Goal: Information Seeking & Learning: Find specific fact

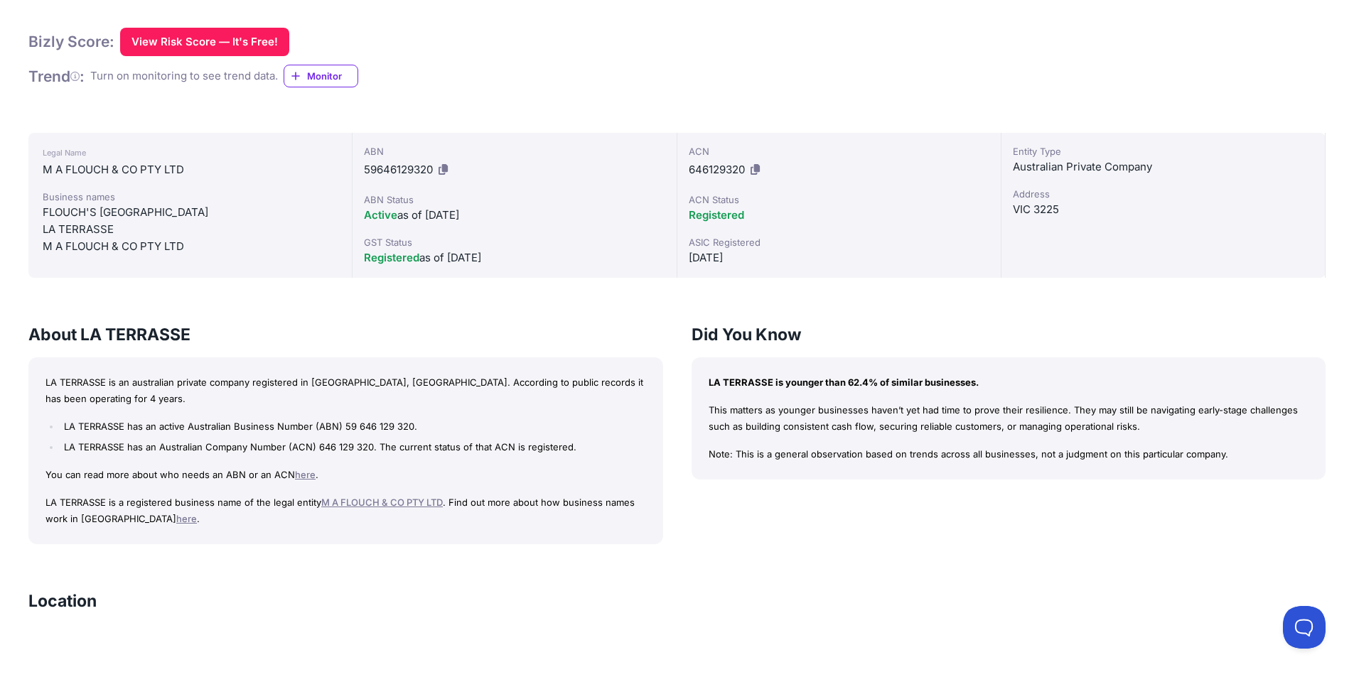
scroll to position [130, 0]
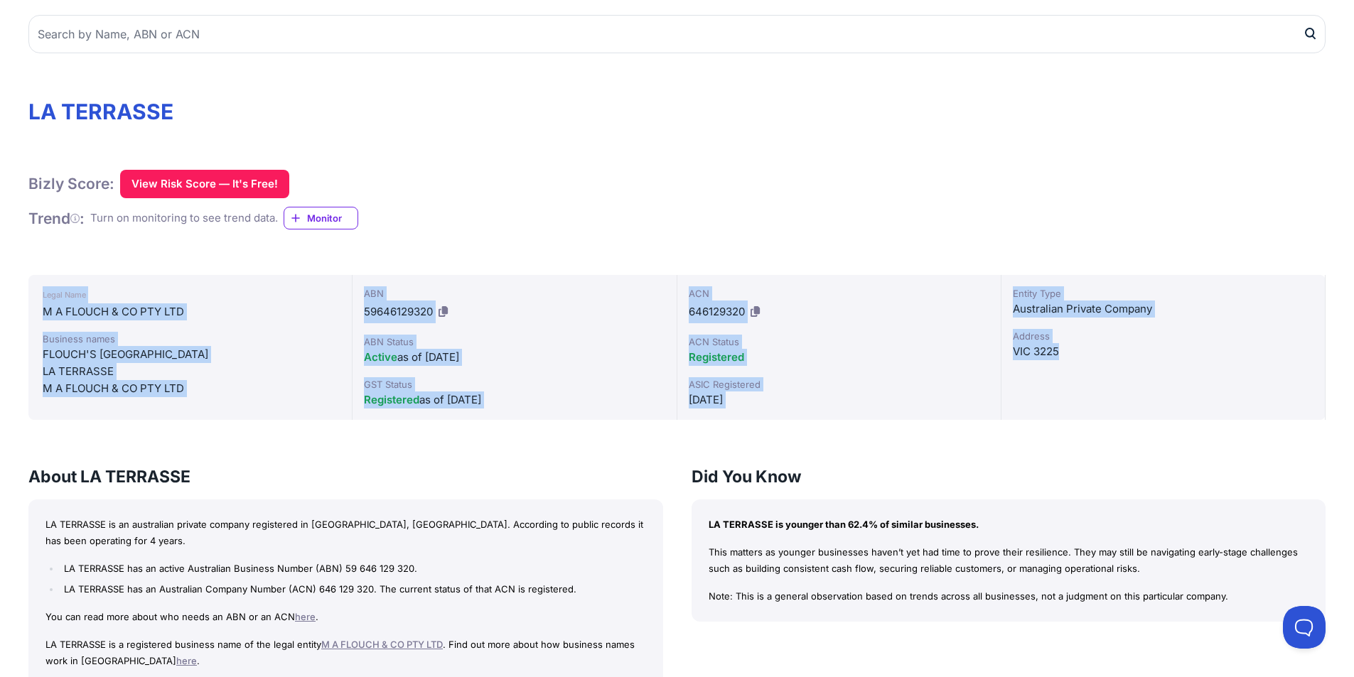
drag, startPoint x: 36, startPoint y: 281, endPoint x: 1183, endPoint y: 362, distance: 1149.7
click at [1183, 362] on div "Legal Name M A FLOUCH & CO PTY LTD Business names FLOUCH'S [GEOGRAPHIC_DATA] LA…" at bounding box center [676, 347] width 1297 height 145
copy div "Legal Name M A FLOUCH & CO PTY LTD Business names FLOUCH'S POINT [GEOGRAPHIC_DA…"
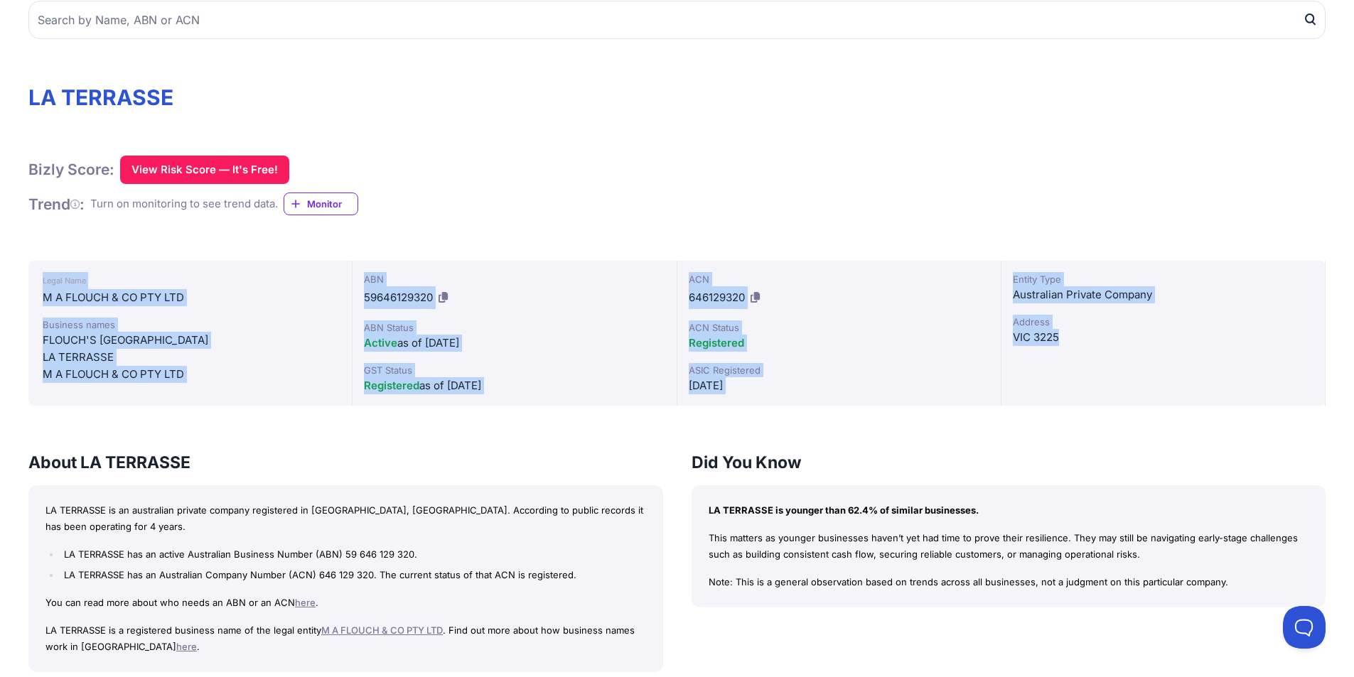
scroll to position [73, 0]
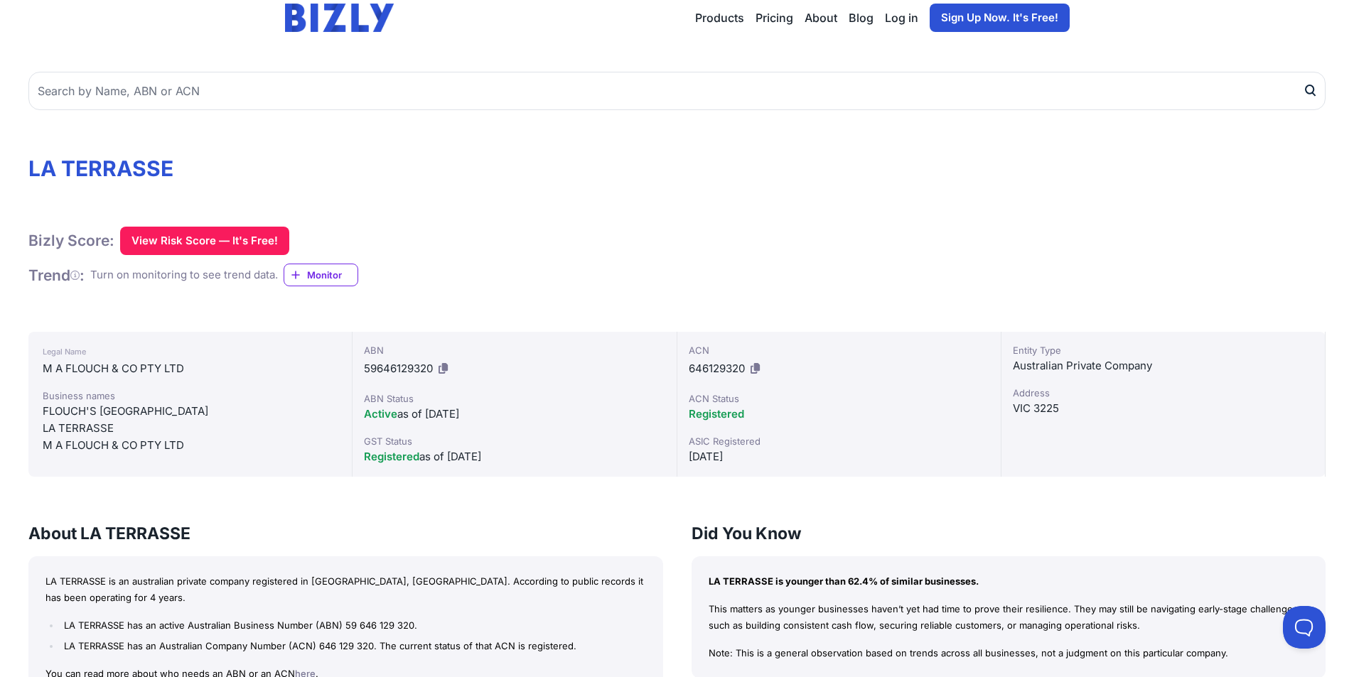
click at [812, 276] on div "Bizly Score: View Risk Score — It's Free! View Risk Score — It's Free! Trend : …" at bounding box center [676, 257] width 1297 height 60
click at [34, 348] on div "Legal Name M A FLOUCH & CO PTY LTD Business names FLOUCH'S [GEOGRAPHIC_DATA] LA…" at bounding box center [190, 404] width 324 height 145
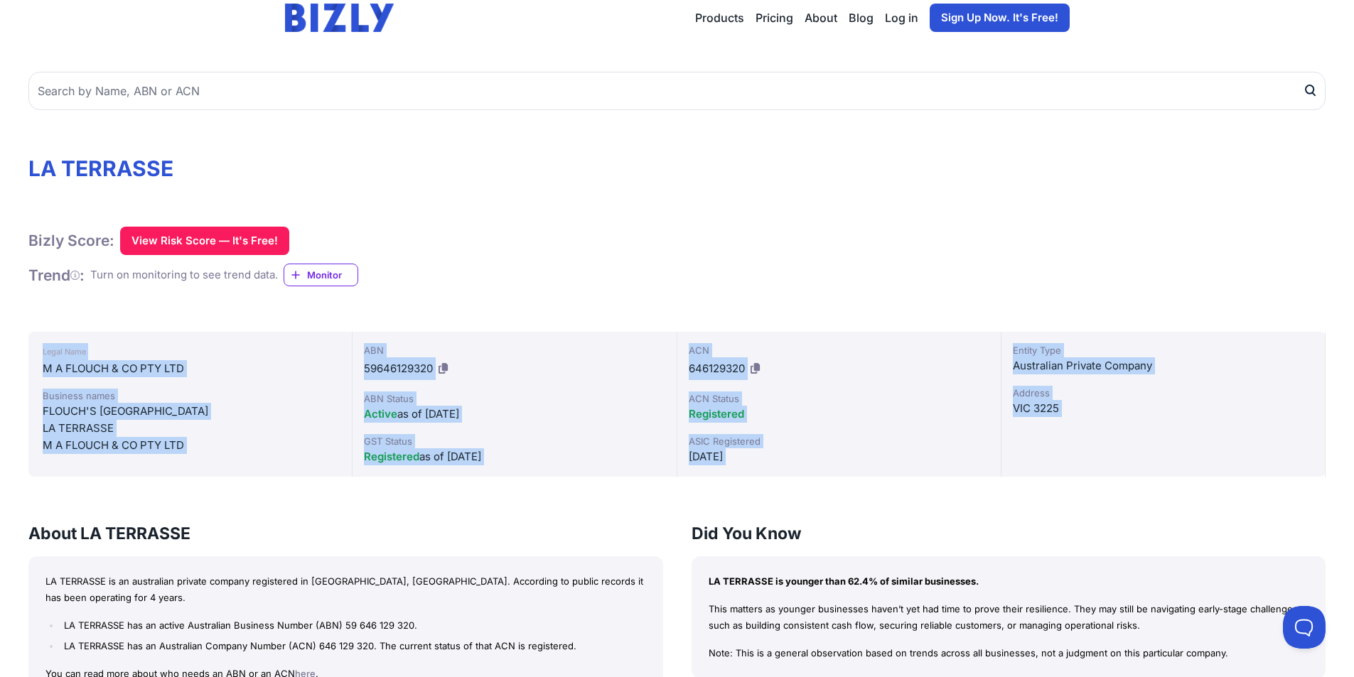
drag, startPoint x: 34, startPoint y: 348, endPoint x: 1170, endPoint y: 431, distance: 1139.1
click at [1170, 431] on div "Legal Name M A FLOUCH & CO PTY LTD Business names FLOUCH'S [GEOGRAPHIC_DATA] LA…" at bounding box center [676, 404] width 1297 height 145
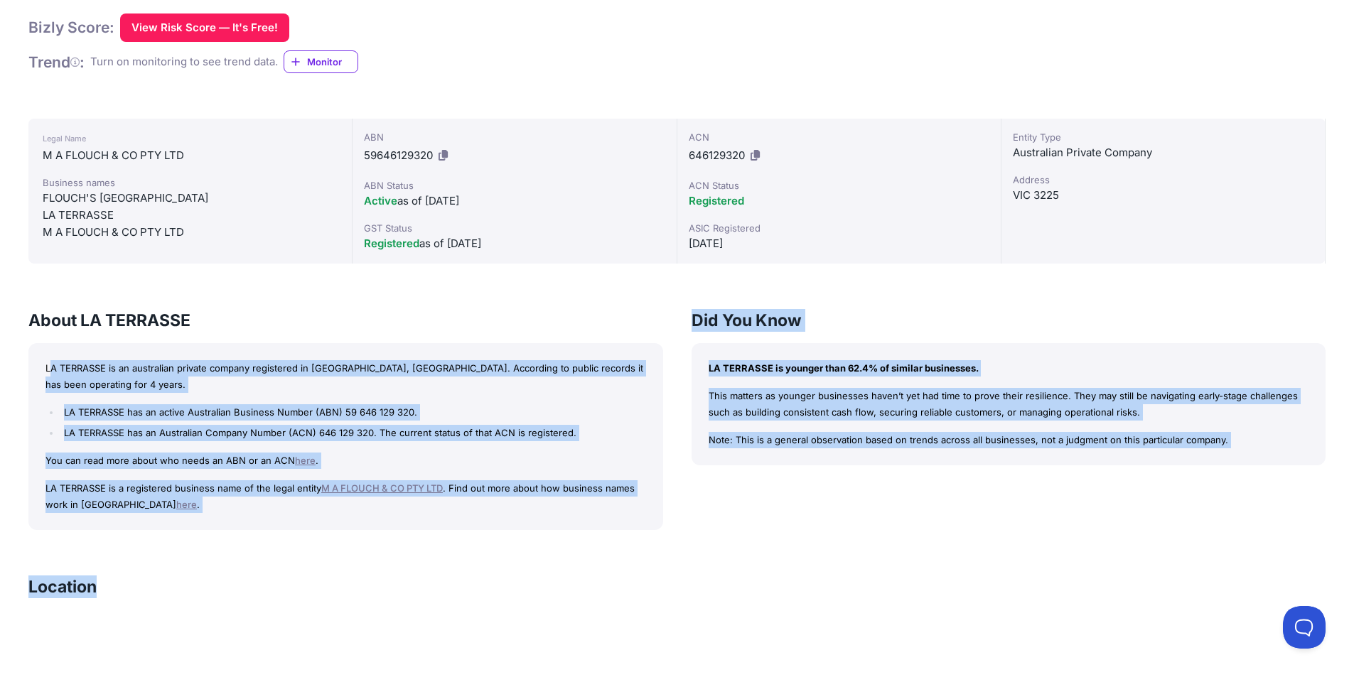
drag, startPoint x: 71, startPoint y: 358, endPoint x: 553, endPoint y: 539, distance: 514.7
copy div "L IPSUMDOL si am consectetu adipisc elitsed doeiusmodt in UTL, Etdolorem. Aliqu…"
drag, startPoint x: 502, startPoint y: 390, endPoint x: 549, endPoint y: 409, distance: 50.7
click at [549, 425] on li "LA TERRASSE has an Australian Company Number (ACN) 646 129 320. The current sta…" at bounding box center [352, 433] width 585 height 16
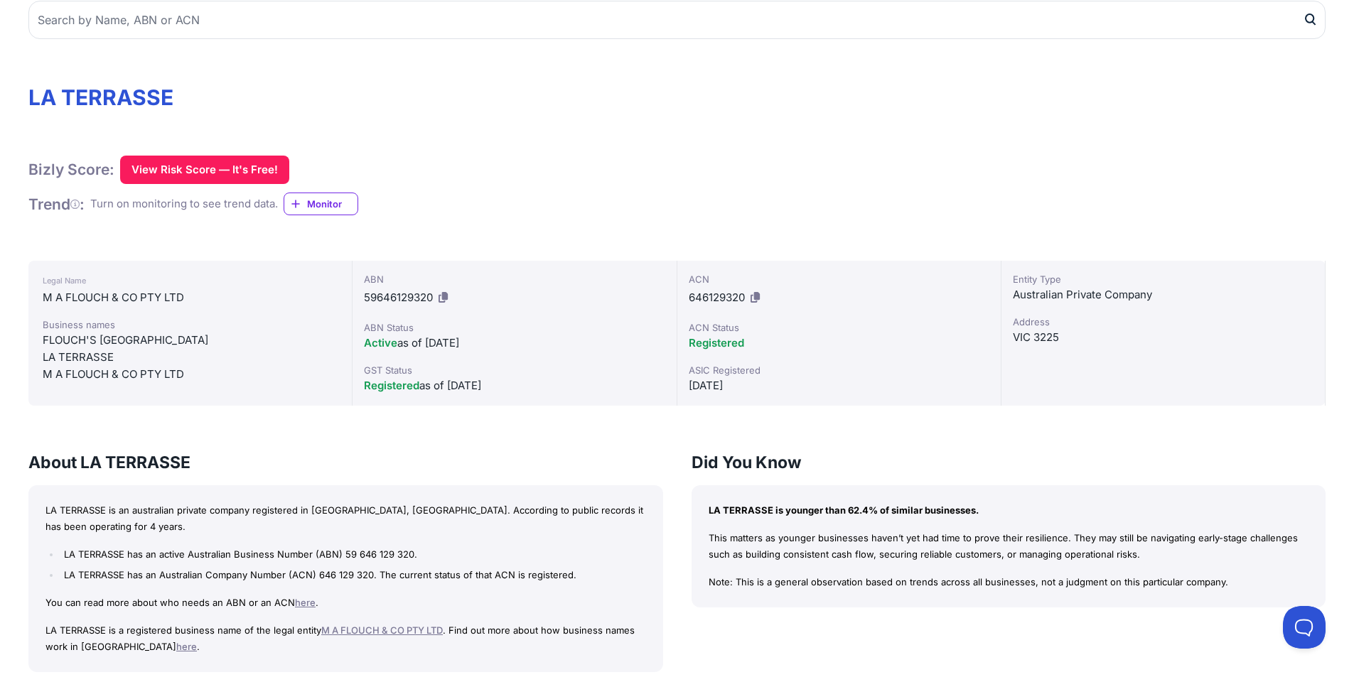
scroll to position [73, 0]
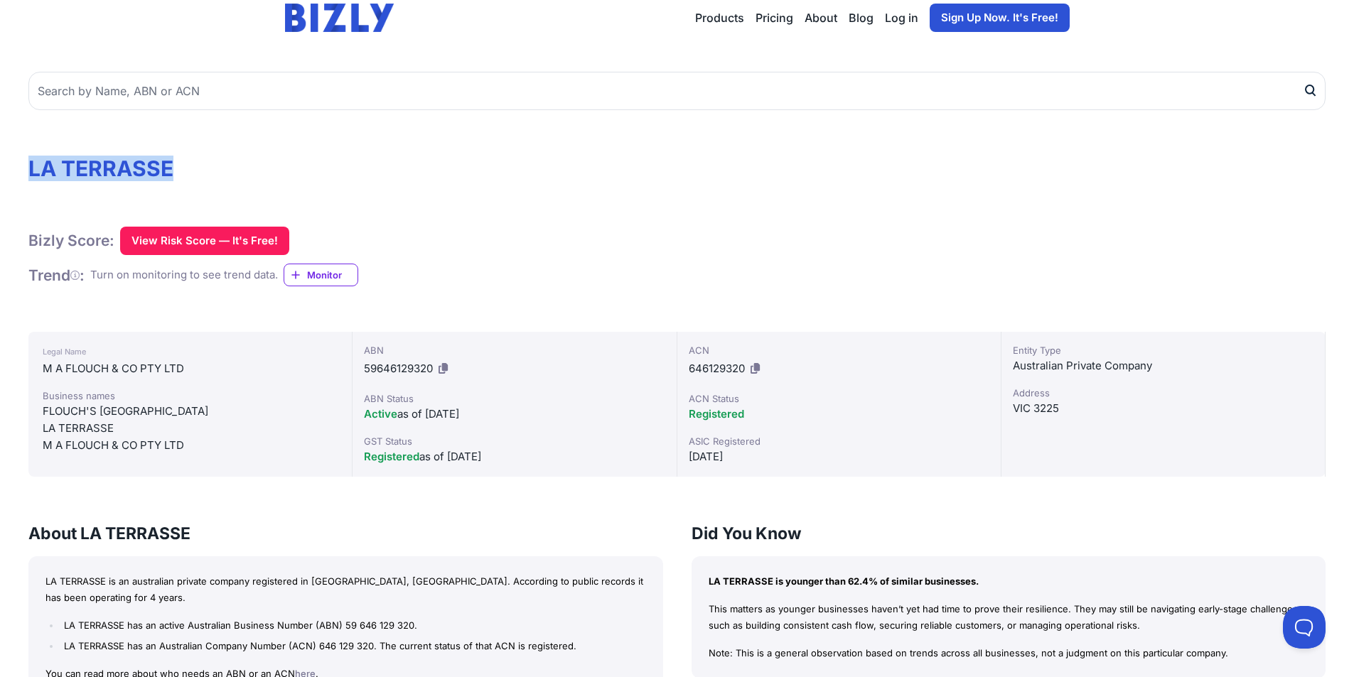
drag, startPoint x: 190, startPoint y: 163, endPoint x: 8, endPoint y: 175, distance: 182.3
copy h1 "LA TERRASSE"
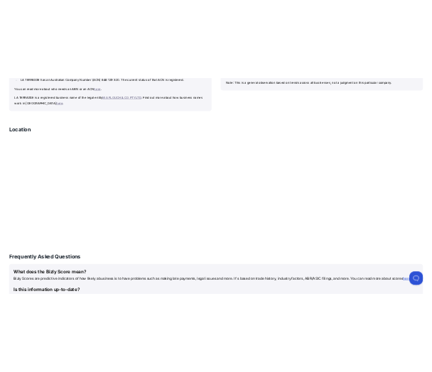
scroll to position [784, 0]
